Goal: Information Seeking & Learning: Learn about a topic

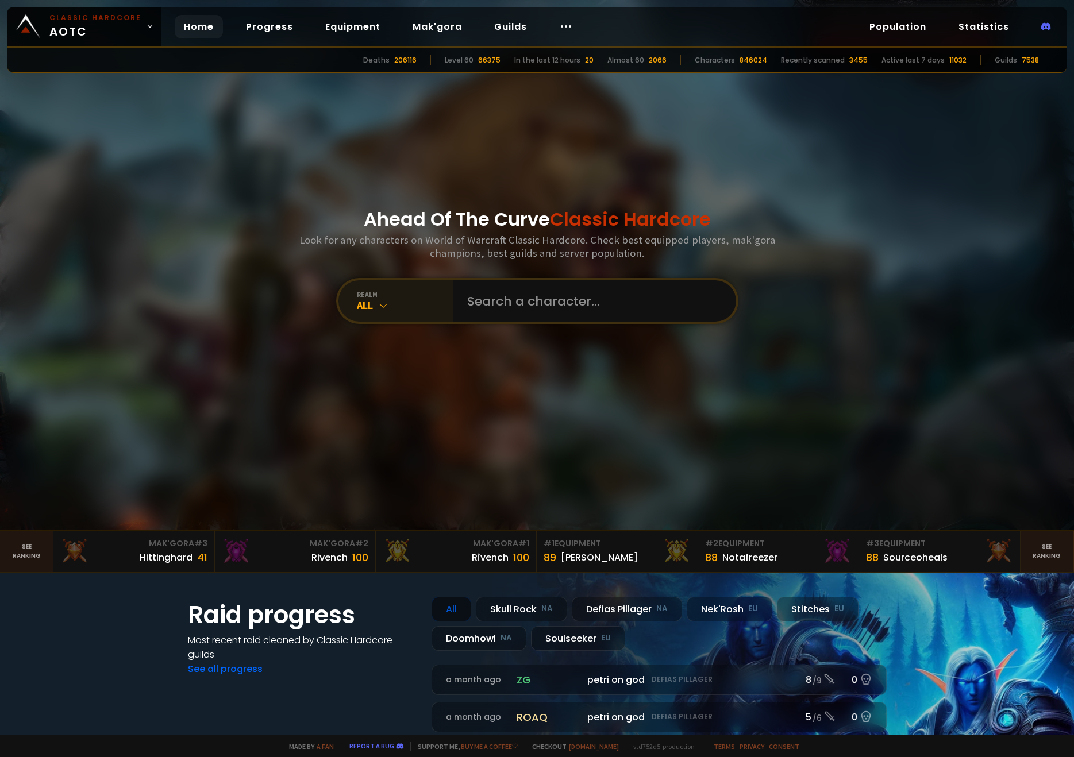
click at [410, 314] on div "realm All" at bounding box center [395, 300] width 115 height 41
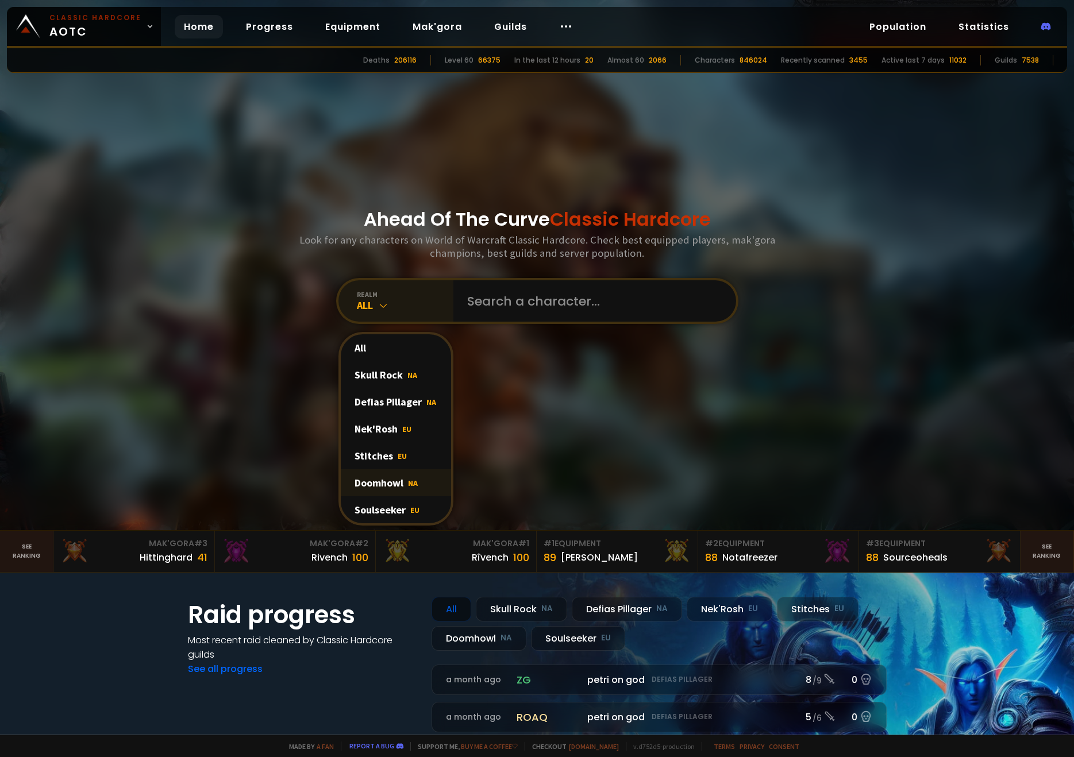
click at [381, 488] on div "Doomhowl NA" at bounding box center [396, 482] width 110 height 27
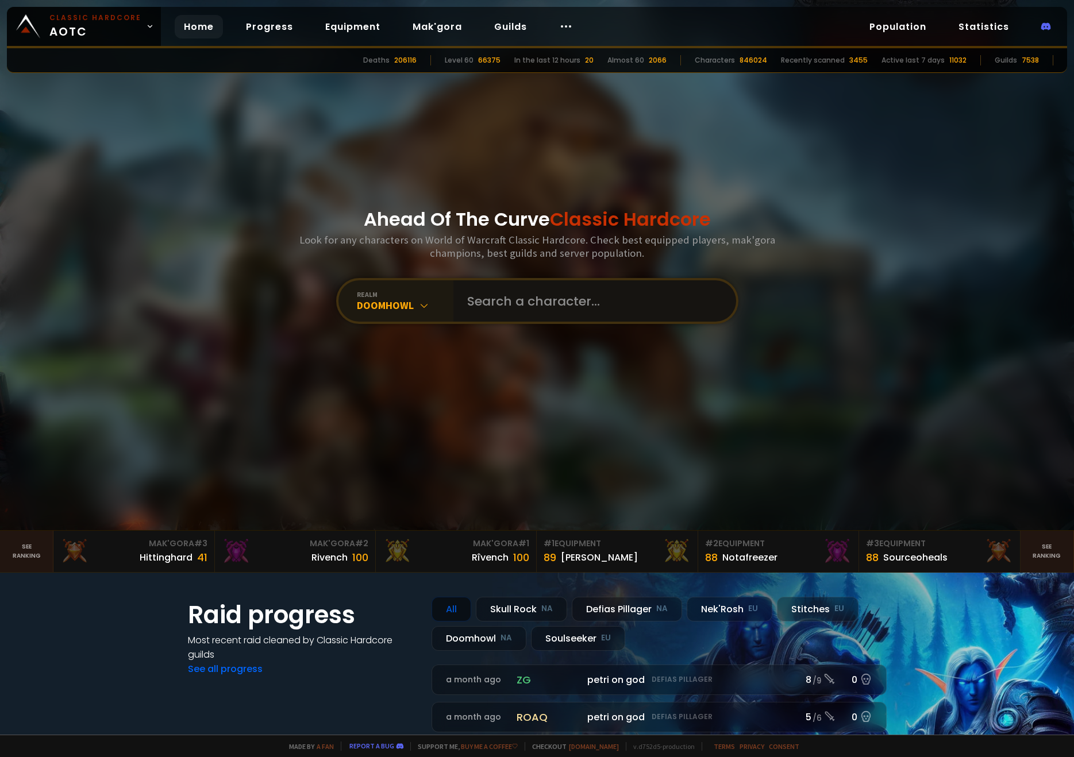
click at [539, 312] on input "text" at bounding box center [591, 300] width 262 height 41
type input "sixl"
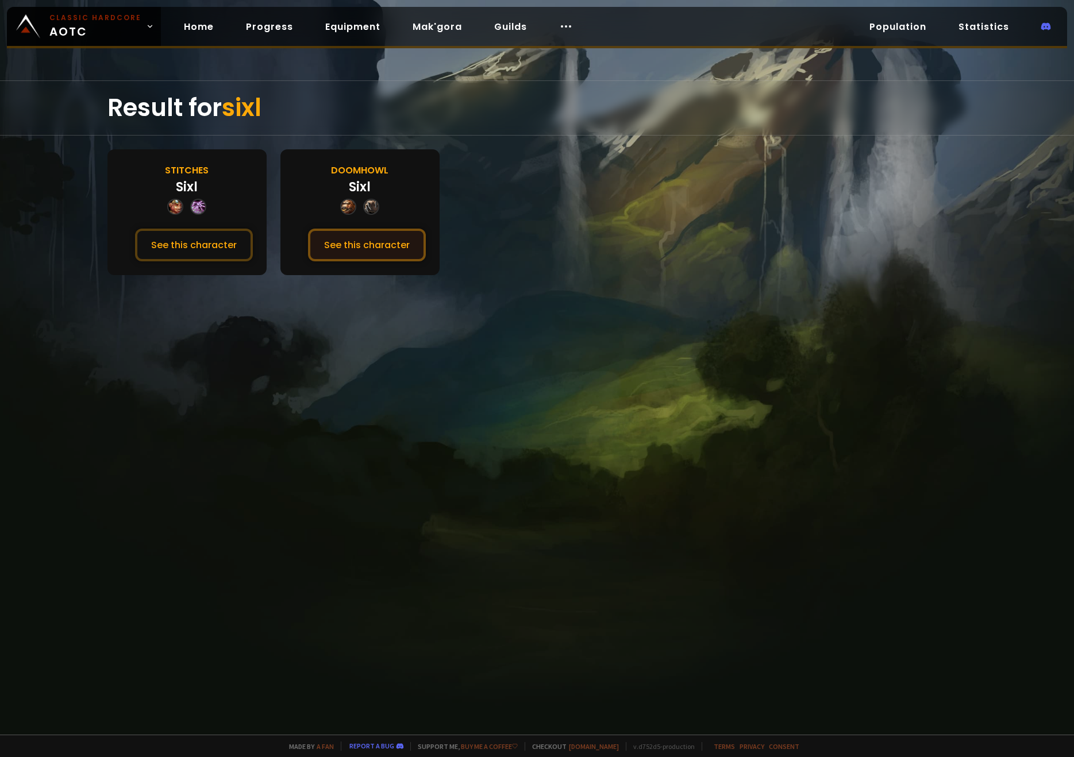
click at [376, 235] on button "See this character" at bounding box center [367, 245] width 118 height 33
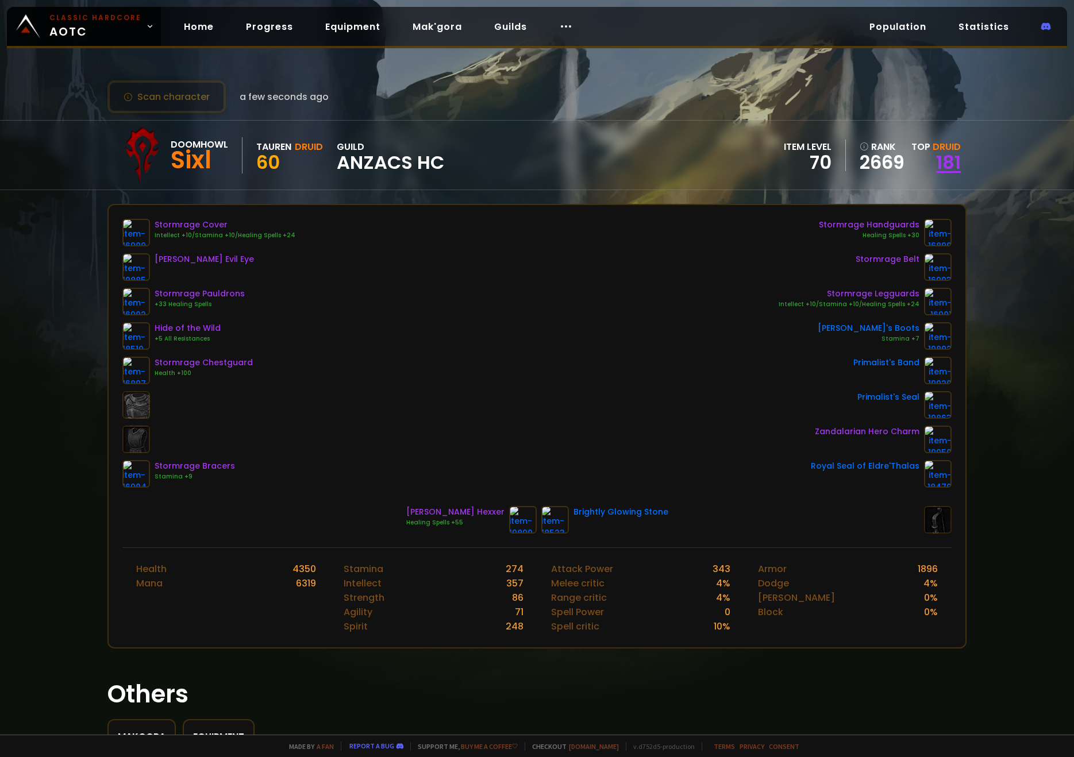
click at [944, 163] on link "181" at bounding box center [948, 162] width 25 height 26
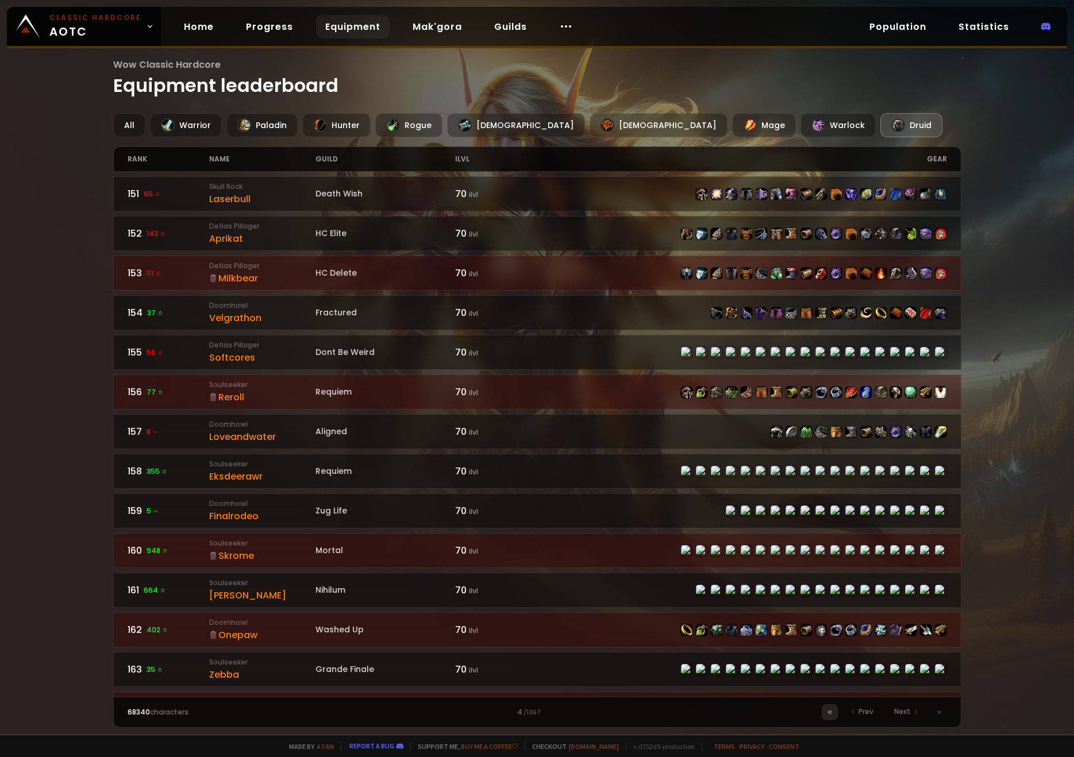
click at [827, 712] on icon at bounding box center [829, 712] width 7 height 7
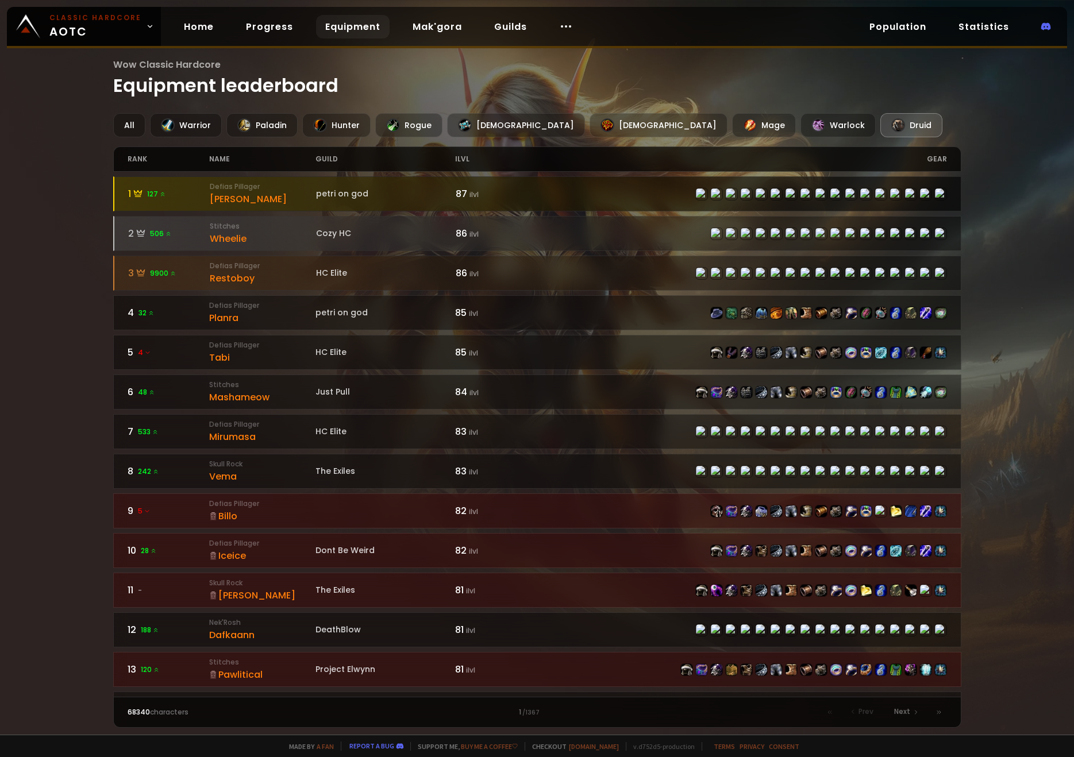
click at [282, 196] on div "[PERSON_NAME]" at bounding box center [263, 199] width 106 height 14
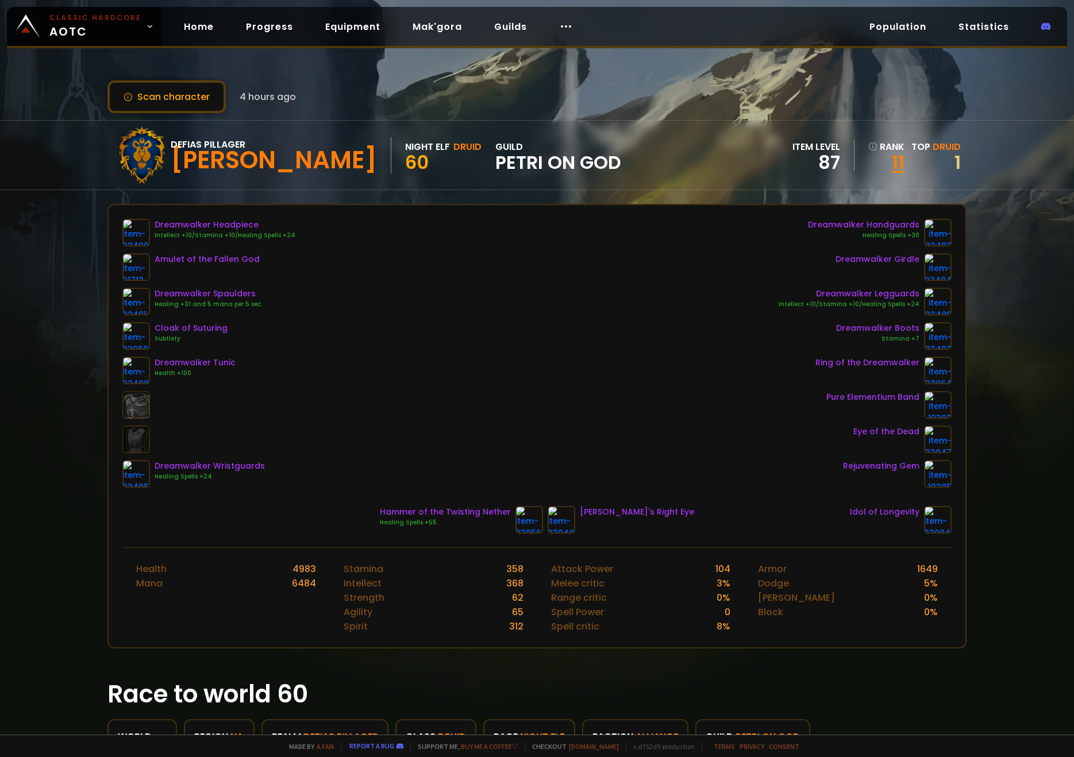
click at [884, 165] on link "11" at bounding box center [886, 162] width 36 height 17
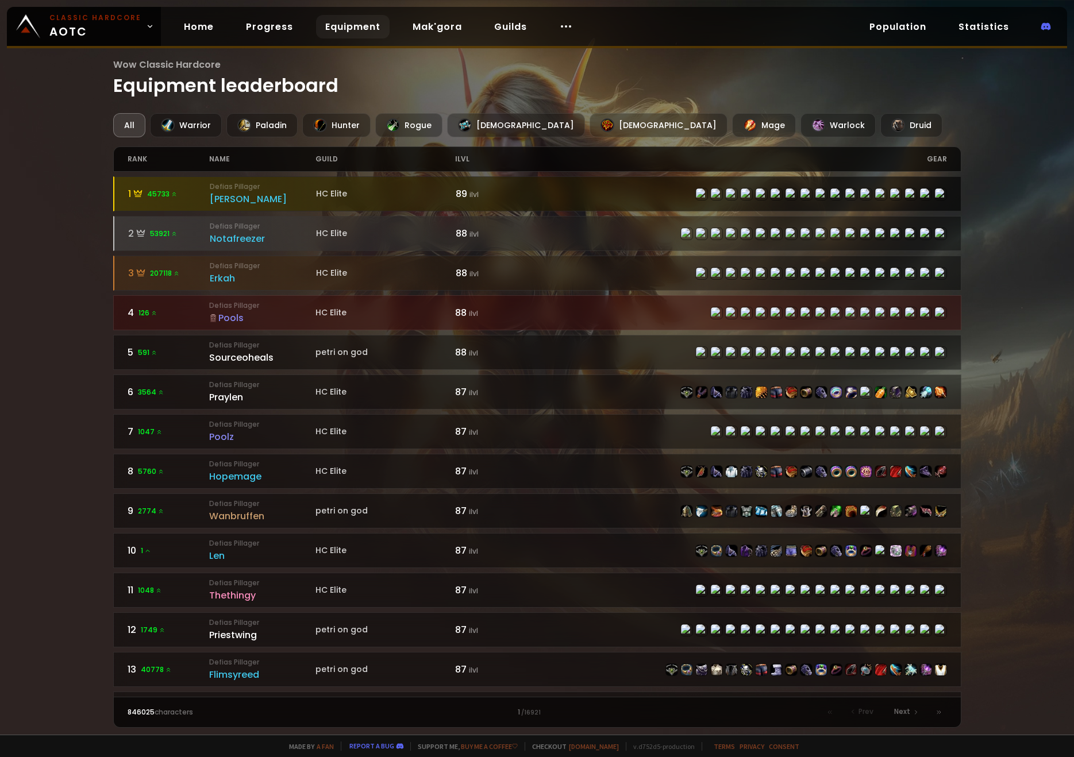
click at [225, 200] on div "[PERSON_NAME]" at bounding box center [263, 199] width 106 height 14
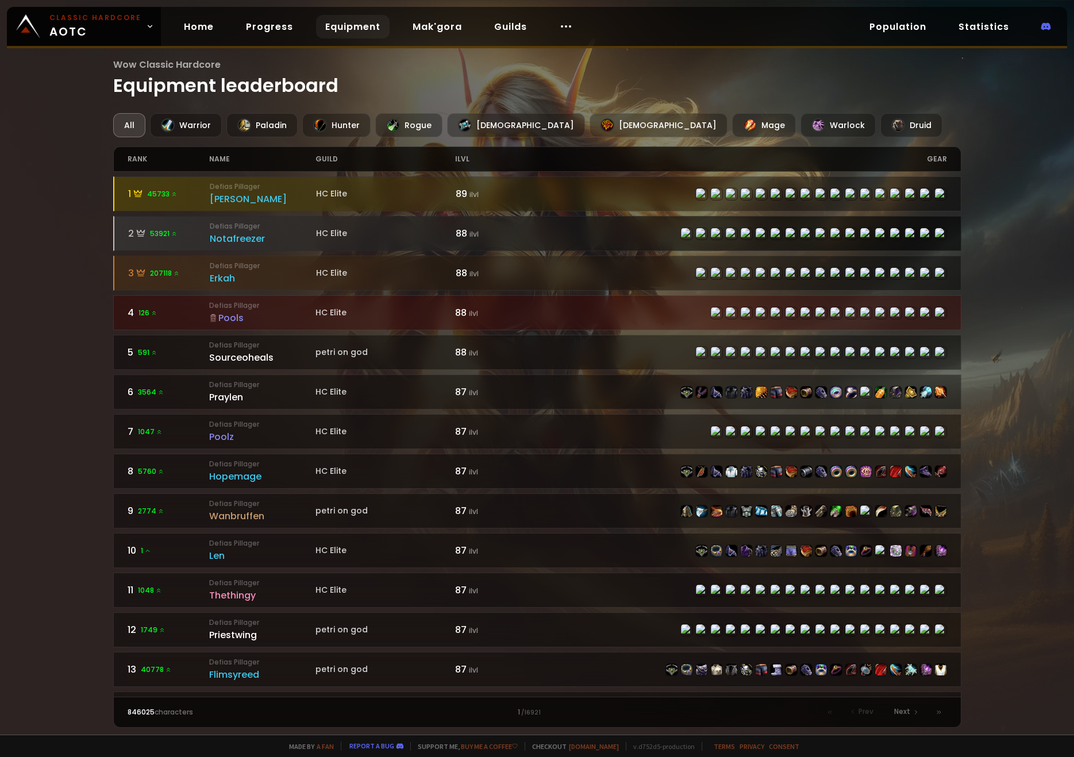
click at [234, 233] on div "Notafreezer" at bounding box center [263, 238] width 106 height 14
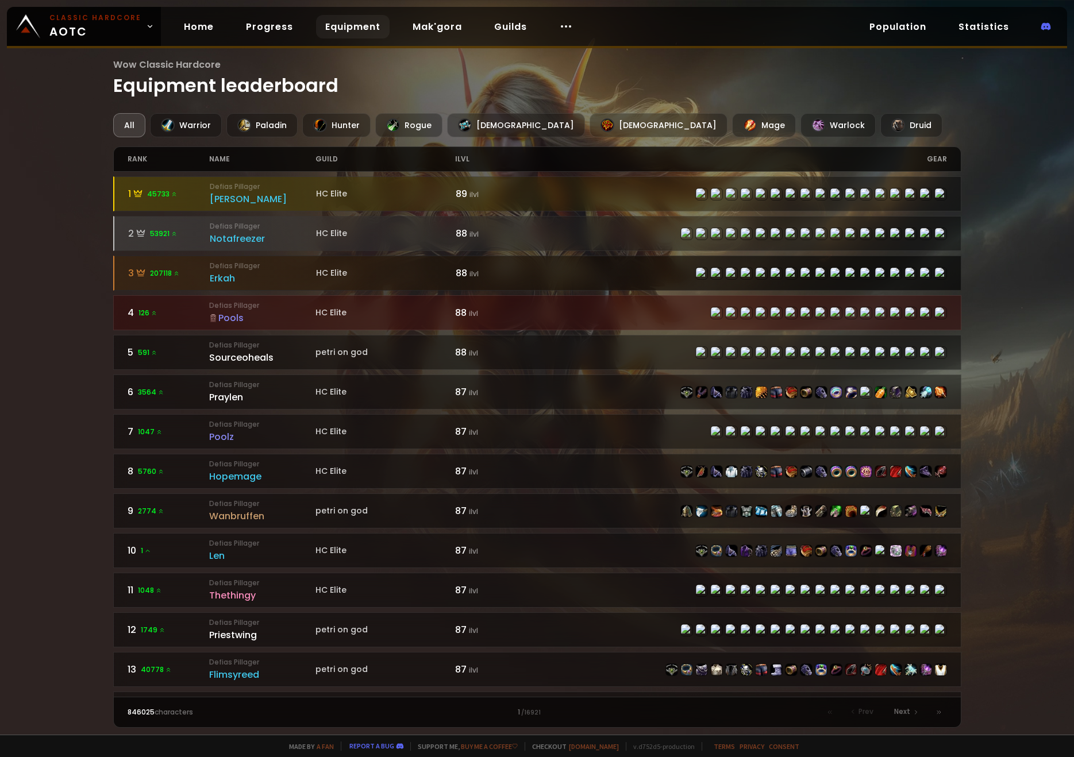
click at [230, 273] on div "Erkah" at bounding box center [263, 278] width 106 height 14
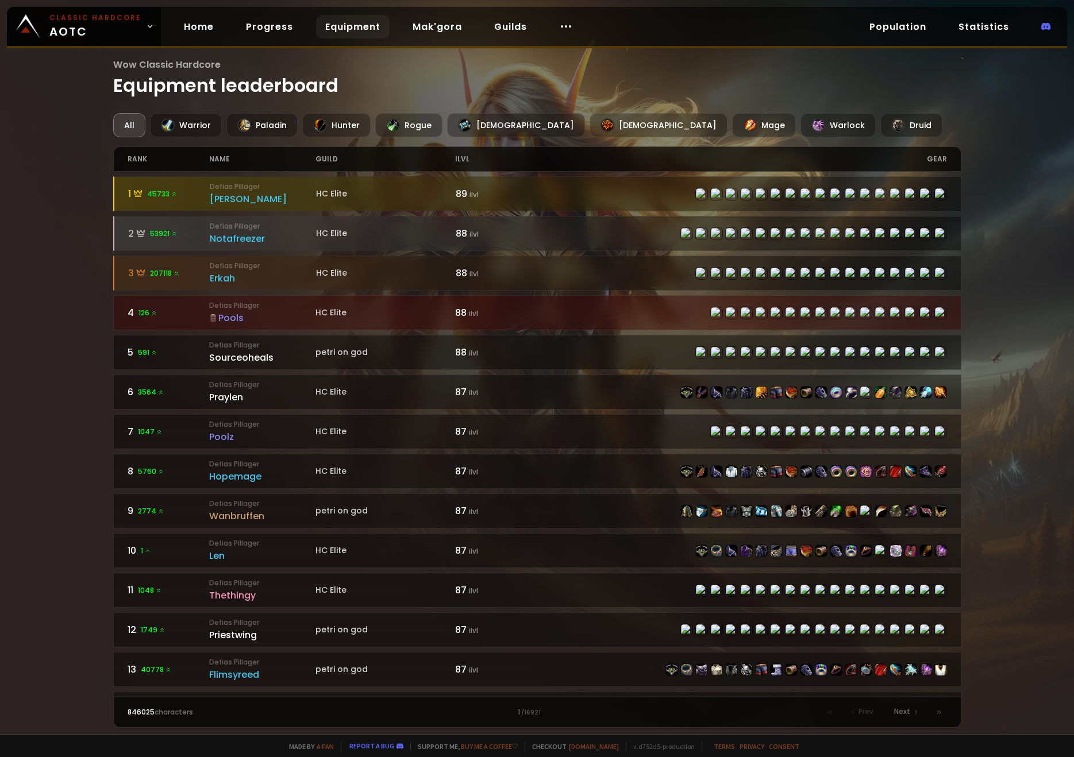
click at [235, 314] on div "Pools" at bounding box center [262, 318] width 106 height 14
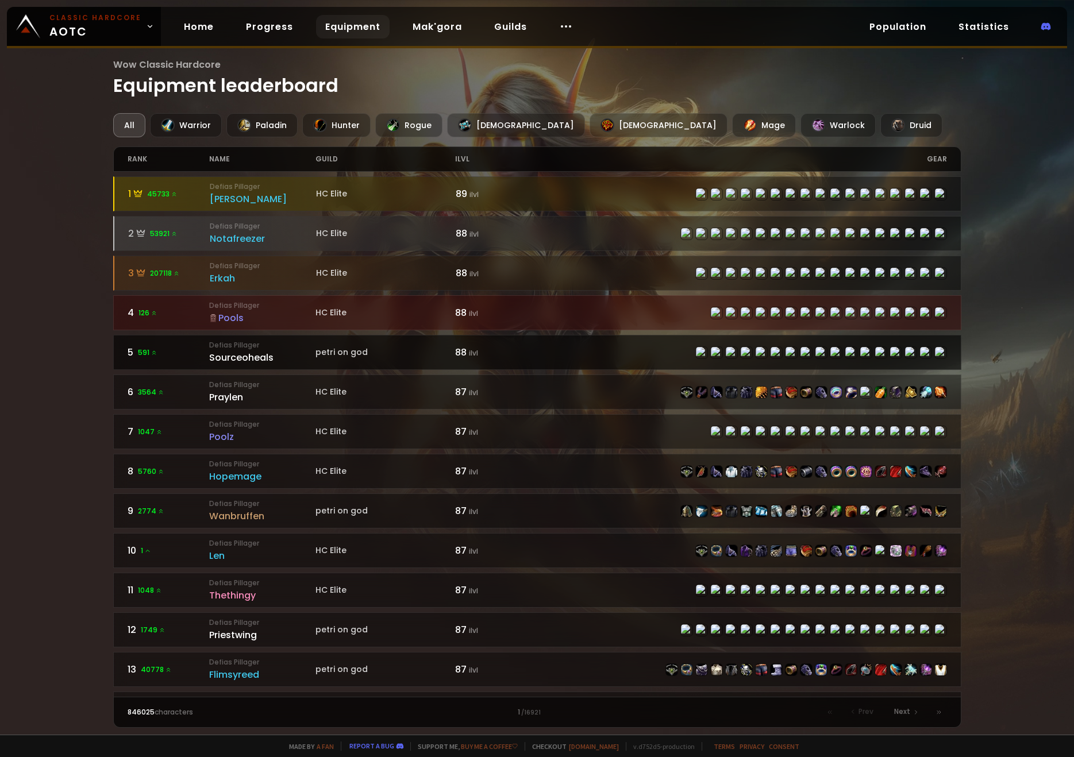
click at [239, 356] on div "Sourceoheals" at bounding box center [262, 357] width 106 height 14
